Goal: Transaction & Acquisition: Download file/media

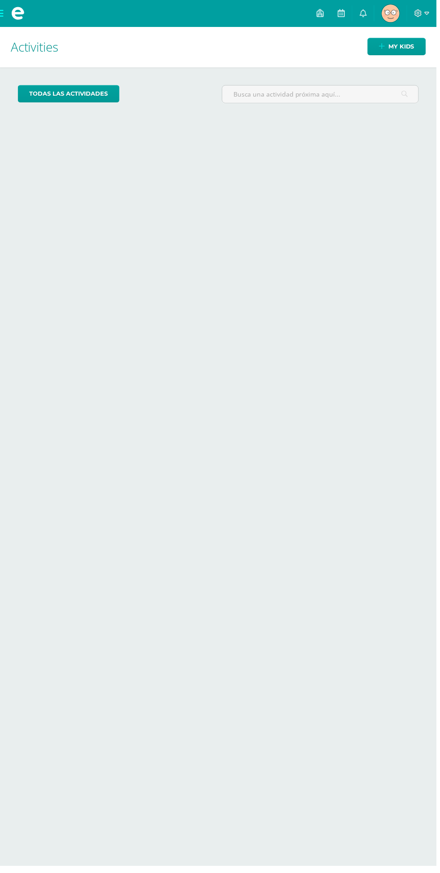
click at [400, 13] on img at bounding box center [394, 13] width 18 height 18
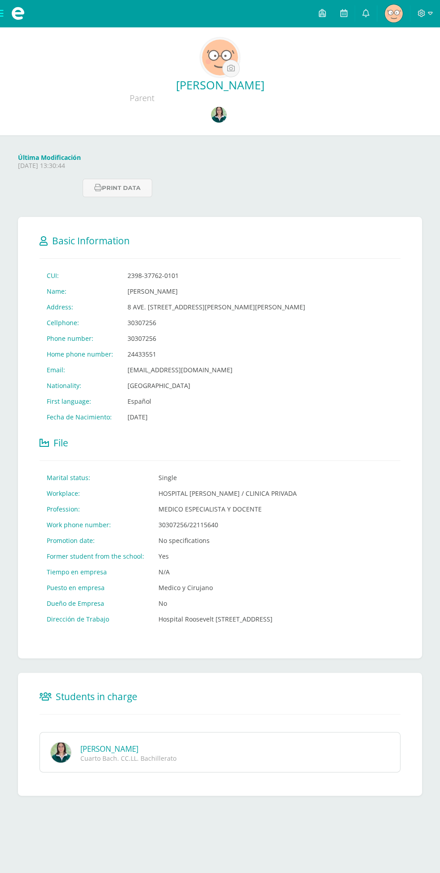
click at [225, 121] on link at bounding box center [220, 116] width 18 height 18
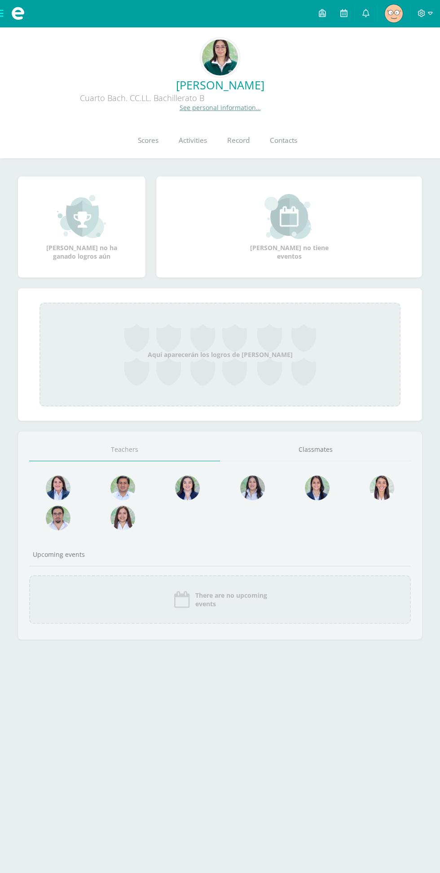
click at [151, 146] on link "Scores" at bounding box center [148, 141] width 41 height 36
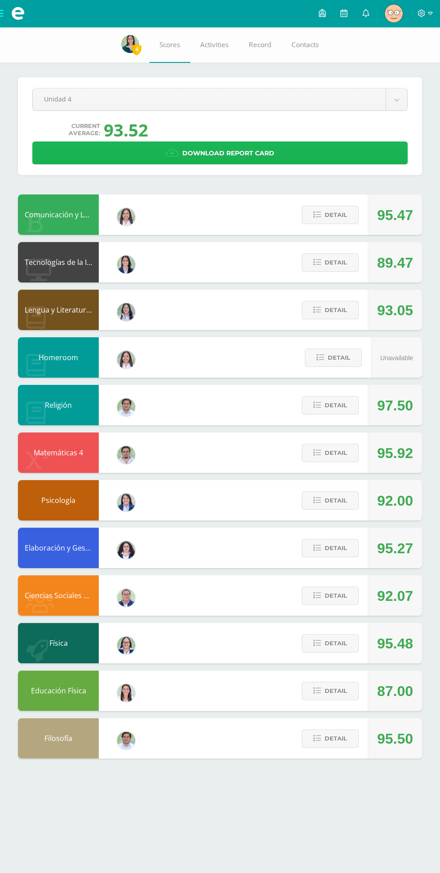
click at [288, 161] on link "Download report card" at bounding box center [220, 153] width 376 height 23
click at [322, 159] on link "Download report card" at bounding box center [220, 153] width 376 height 23
